Goal: Check status: Check status

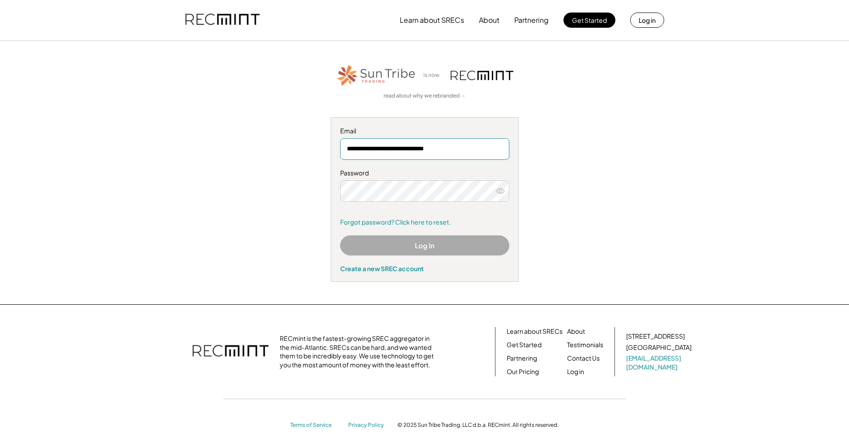
click at [464, 150] on input "**********" at bounding box center [424, 148] width 169 height 21
click at [419, 247] on button "Log In" at bounding box center [424, 246] width 169 height 20
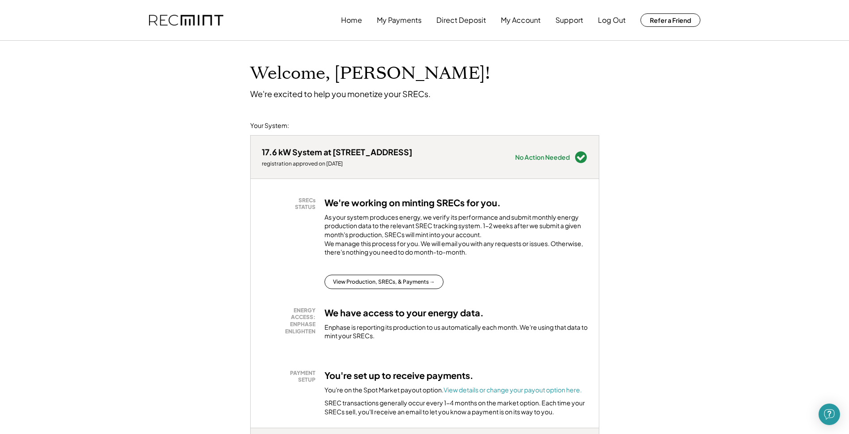
click at [339, 153] on div "17.6 kW System at 2771 Myrtlewood Dr" at bounding box center [337, 152] width 150 height 10
click at [511, 21] on button "My Account" at bounding box center [521, 20] width 40 height 18
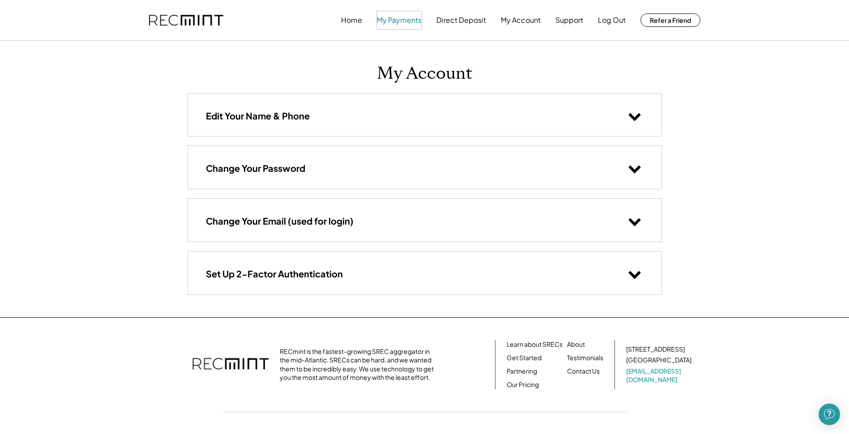
click at [395, 22] on button "My Payments" at bounding box center [399, 20] width 45 height 18
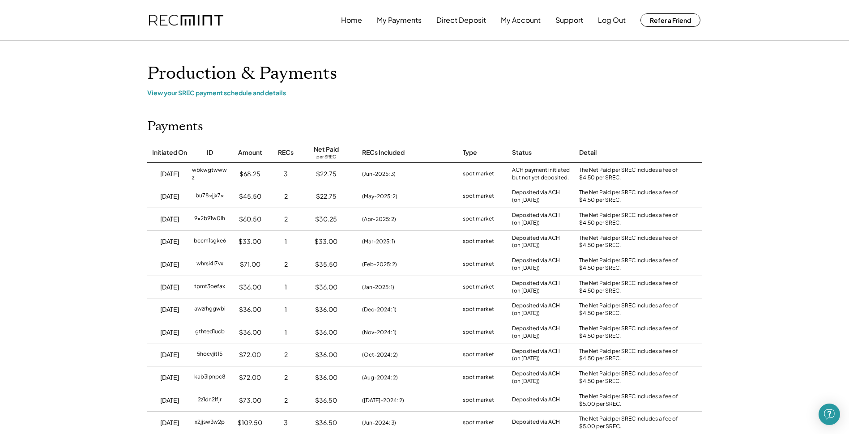
click at [221, 92] on div "View your SREC payment schedule and details" at bounding box center [424, 93] width 555 height 8
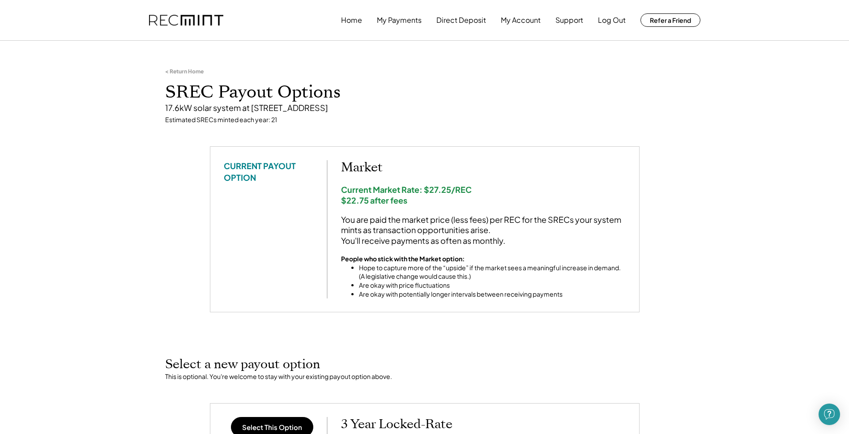
click at [183, 75] on div "< Return Home" at bounding box center [184, 71] width 39 height 7
click at [179, 72] on div "< Return Home" at bounding box center [184, 71] width 39 height 7
click at [171, 71] on div "< Return Home" at bounding box center [184, 71] width 39 height 7
click at [564, 18] on button "Support" at bounding box center [570, 20] width 28 height 18
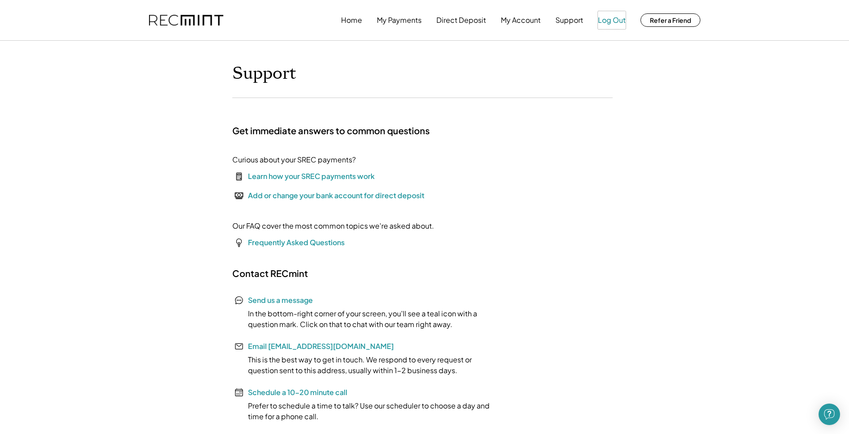
click at [613, 18] on button "Log Out" at bounding box center [612, 20] width 28 height 18
